Goal: Complete application form

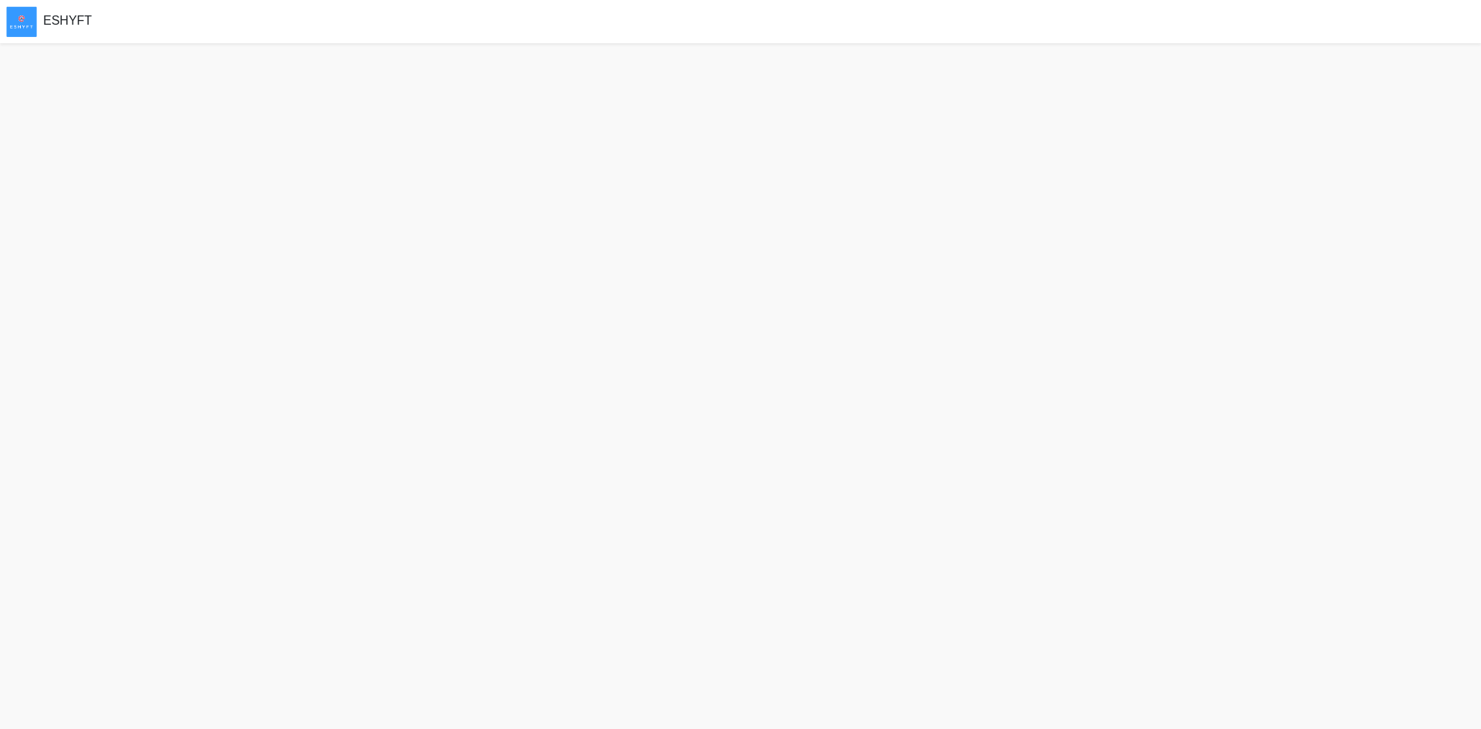
click at [508, 135] on div at bounding box center [740, 386] width 1481 height 686
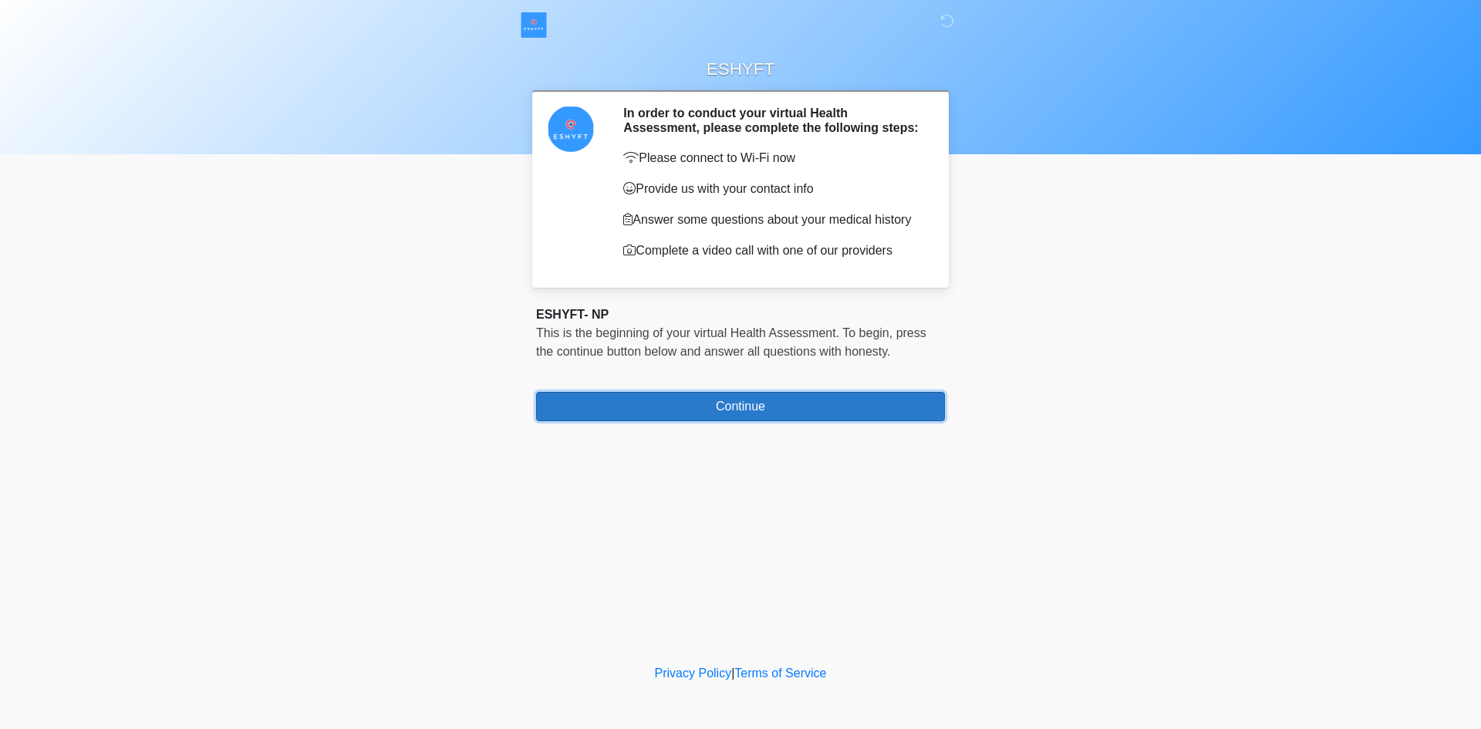
click at [811, 416] on button "Continue" at bounding box center [740, 406] width 409 height 29
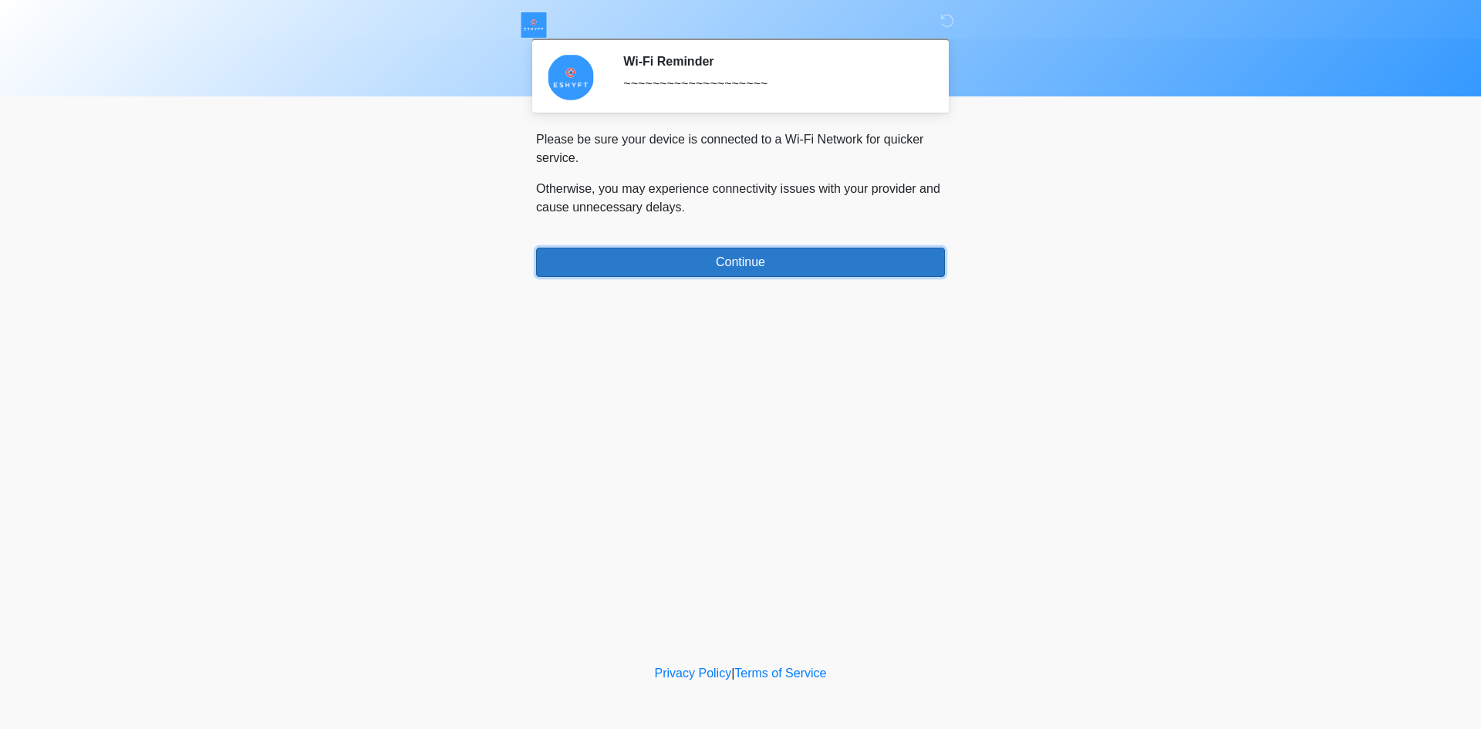
click at [800, 252] on button "Continue" at bounding box center [740, 262] width 409 height 29
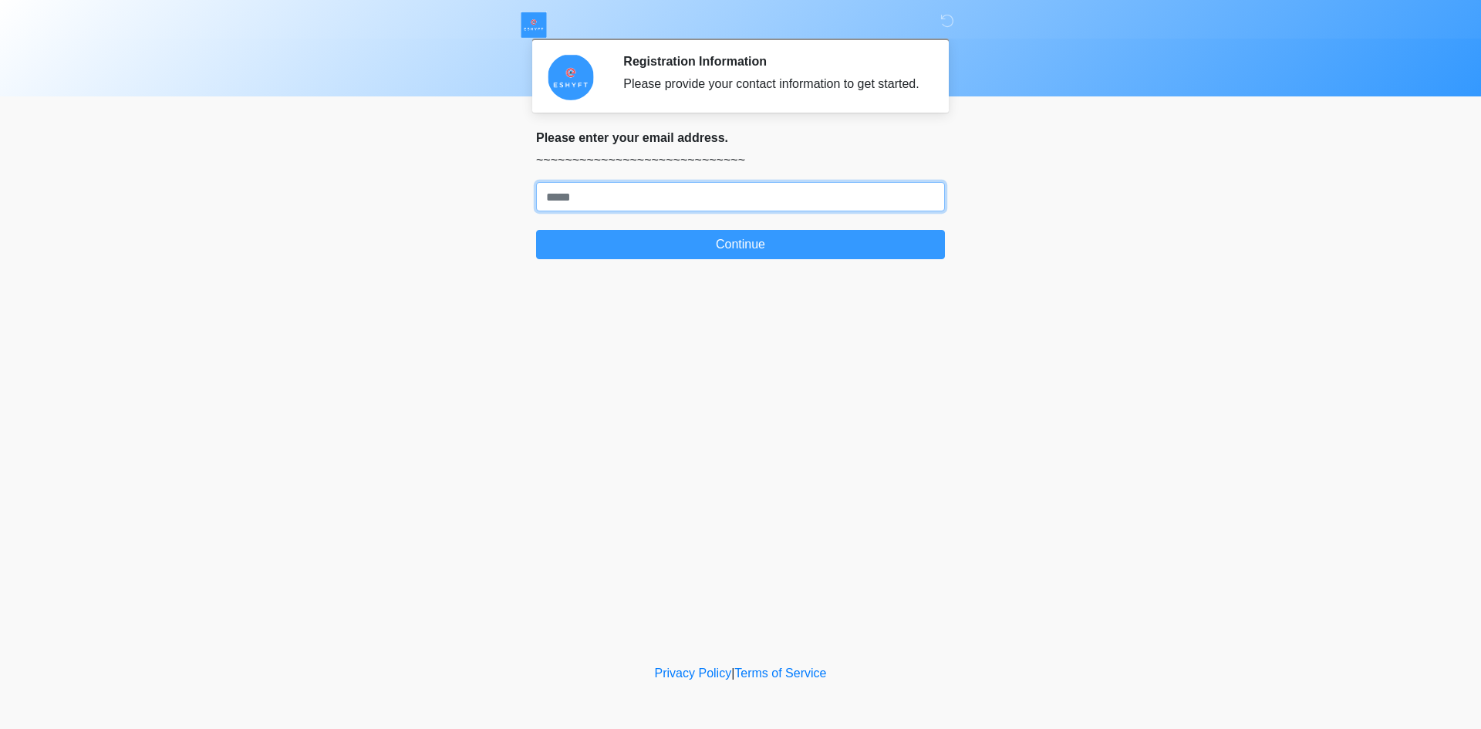
click at [759, 207] on input "Where should we email your response?" at bounding box center [740, 196] width 409 height 29
type input "**********"
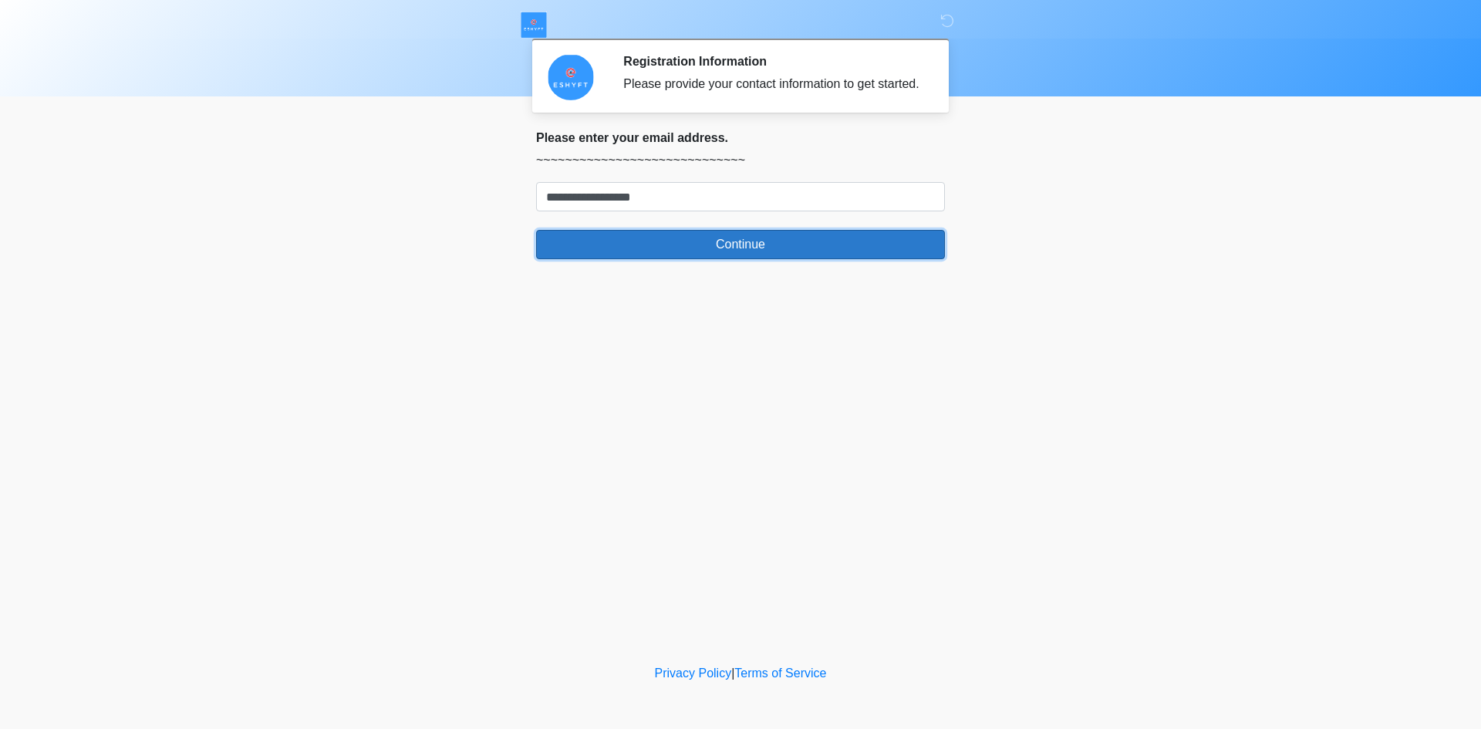
click at [705, 248] on button "Continue" at bounding box center [740, 244] width 409 height 29
